Goal: Navigation & Orientation: Go to known website

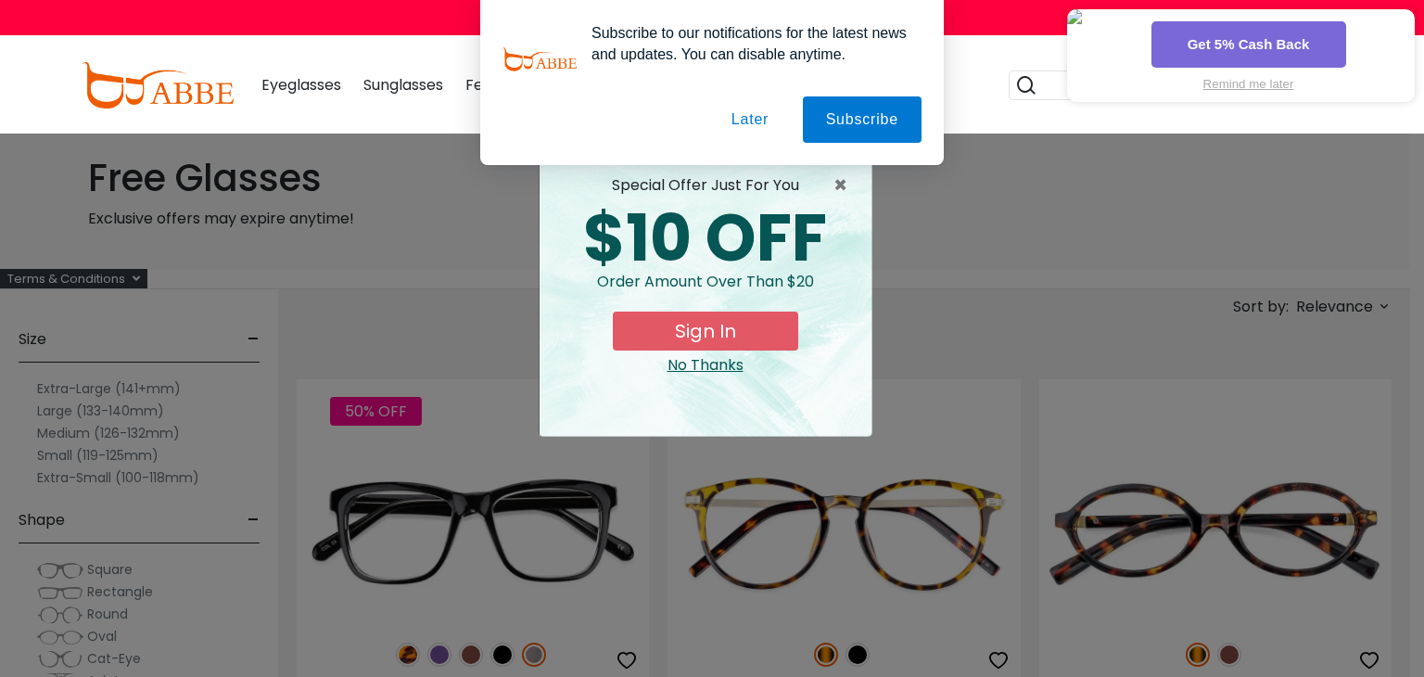
click at [0, 0] on button "Later" at bounding box center [0, 0] width 0 height 0
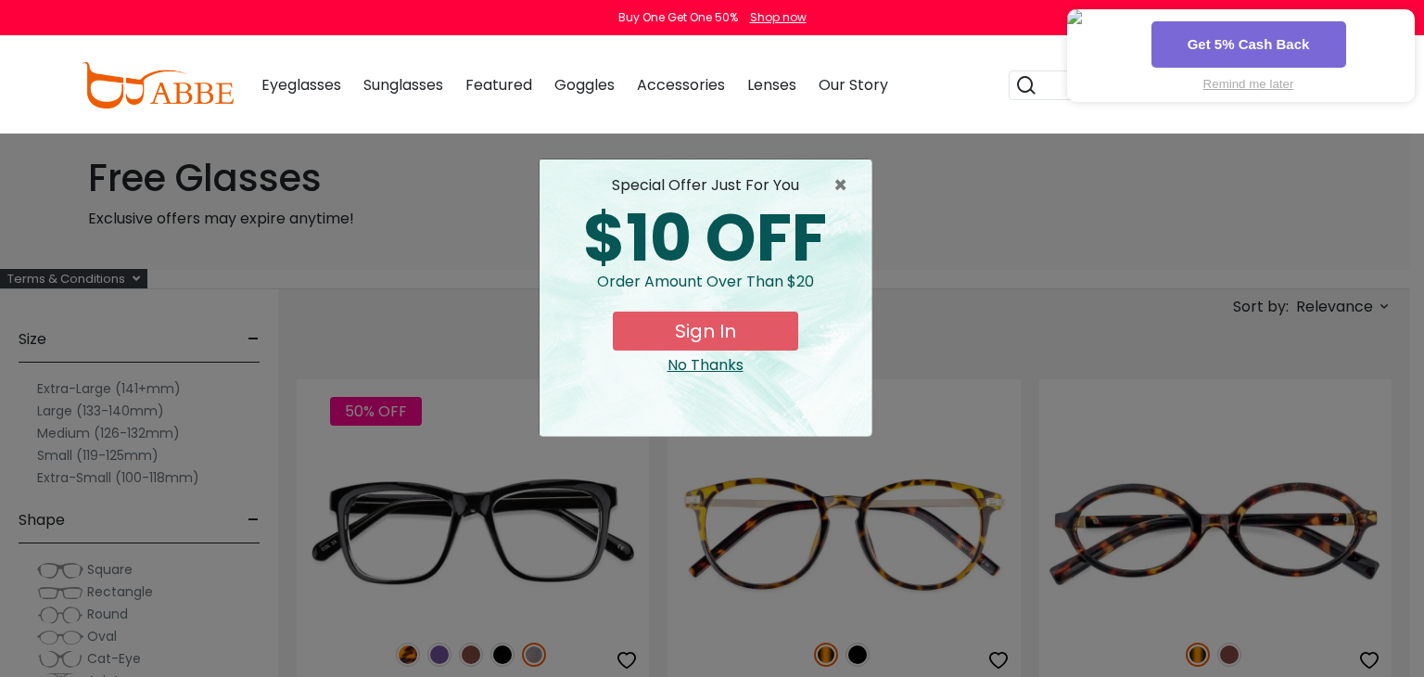
click at [1268, 78] on button "Remind me later" at bounding box center [1249, 84] width 91 height 14
